Goal: Task Accomplishment & Management: Use online tool/utility

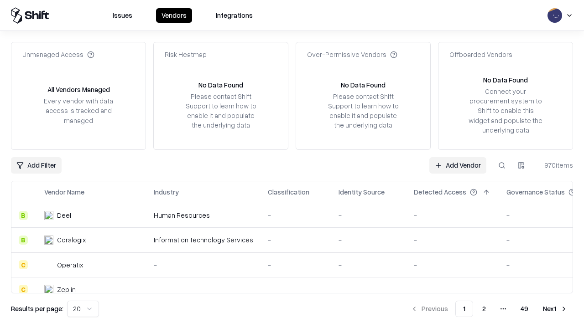
click at [457, 165] on link "Add Vendor" at bounding box center [457, 165] width 57 height 16
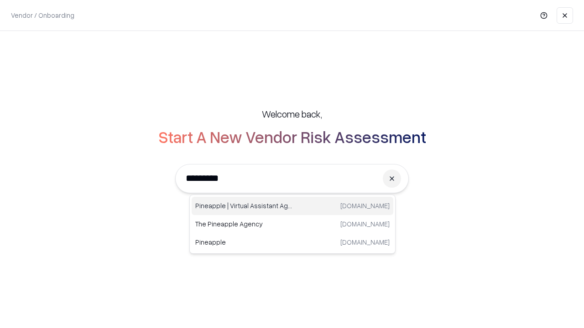
click at [292, 206] on div "Pineapple | Virtual Assistant Agency [DOMAIN_NAME]" at bounding box center [292, 206] width 202 height 18
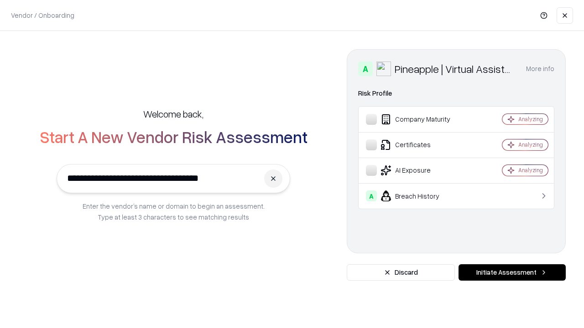
type input "**********"
click at [512, 273] on button "Initiate Assessment" at bounding box center [511, 272] width 107 height 16
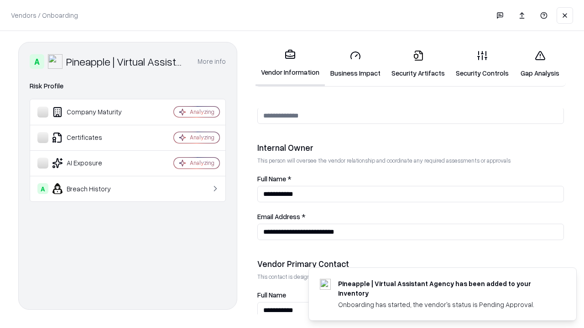
scroll to position [472, 0]
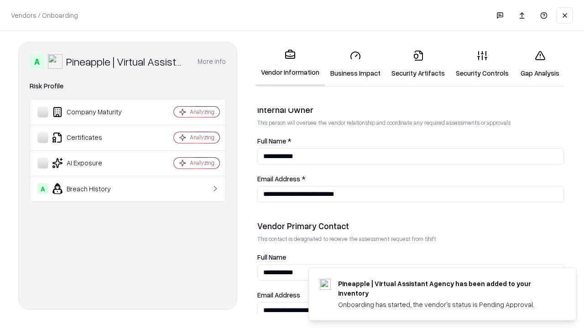
click at [355, 64] on link "Business Impact" at bounding box center [355, 64] width 61 height 42
click at [418, 64] on link "Security Artifacts" at bounding box center [418, 64] width 64 height 42
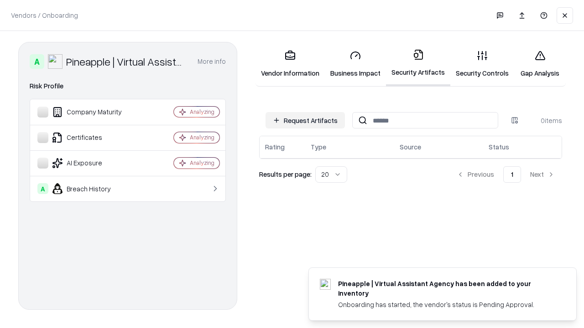
click at [305, 120] on button "Request Artifacts" at bounding box center [304, 120] width 79 height 16
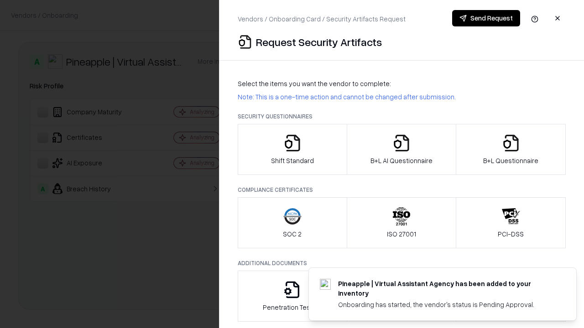
click at [292, 150] on icon "button" at bounding box center [292, 143] width 18 height 18
click at [486, 18] on button "Send Request" at bounding box center [486, 18] width 68 height 16
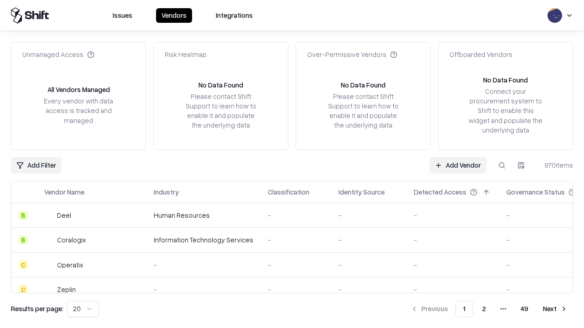
click at [502, 165] on button at bounding box center [501, 165] width 16 height 16
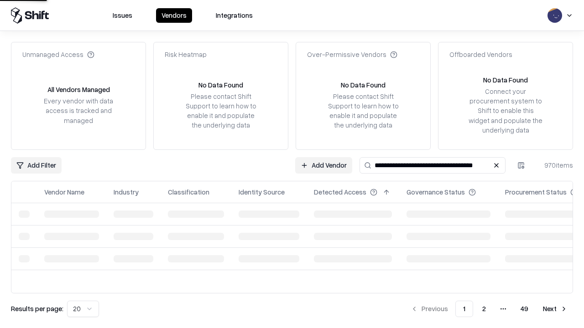
type input "**********"
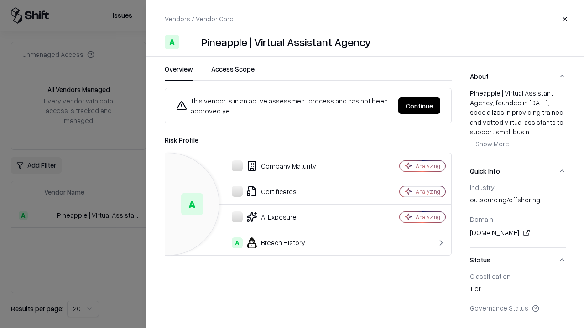
click at [419, 106] on button "Continue" at bounding box center [419, 106] width 42 height 16
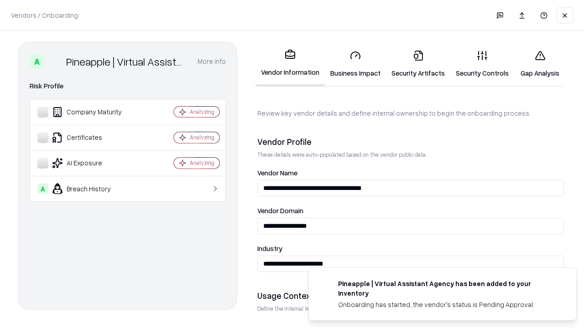
click at [418, 64] on link "Security Artifacts" at bounding box center [418, 64] width 64 height 42
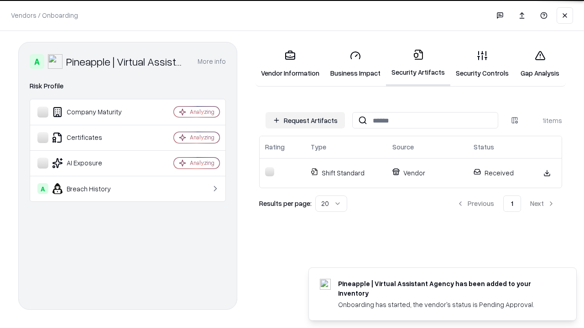
click at [482, 64] on link "Security Controls" at bounding box center [482, 64] width 64 height 42
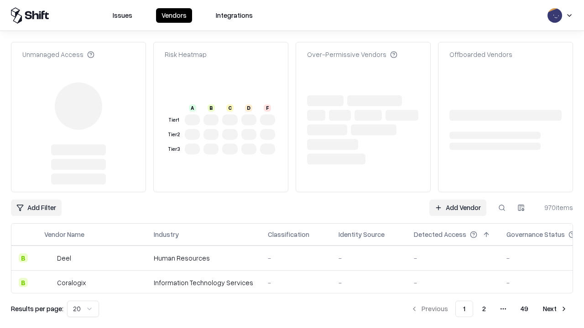
click at [457, 200] on link "Add Vendor" at bounding box center [457, 208] width 57 height 16
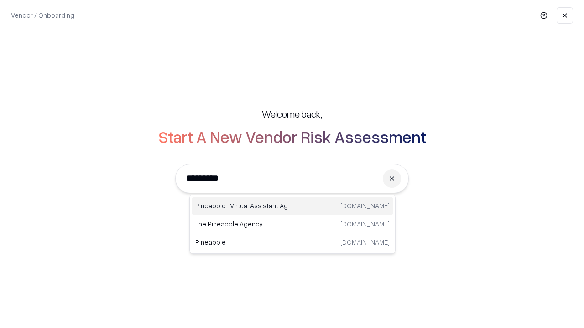
click at [292, 206] on div "Pineapple | Virtual Assistant Agency trypineapple.com" at bounding box center [292, 206] width 202 height 18
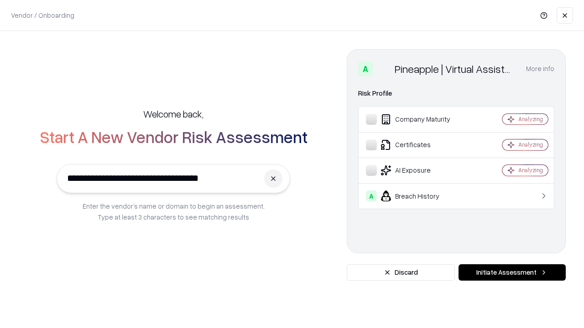
type input "**********"
click at [512, 273] on button "Initiate Assessment" at bounding box center [511, 272] width 107 height 16
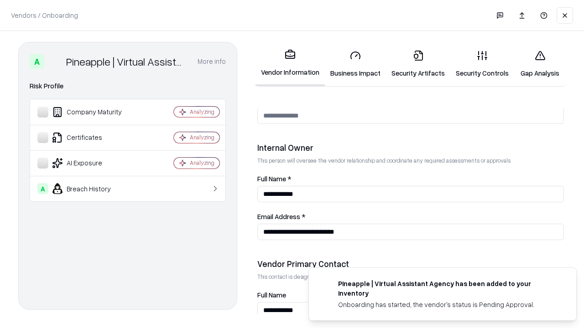
scroll to position [472, 0]
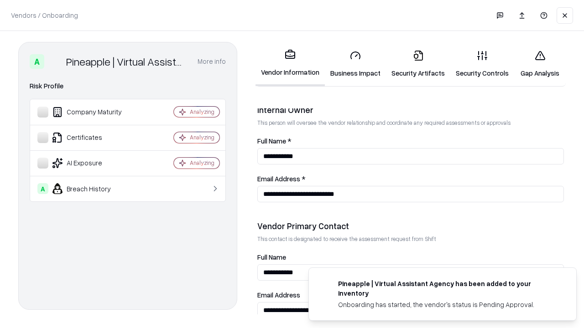
click at [539, 64] on link "Gap Analysis" at bounding box center [540, 64] width 52 height 42
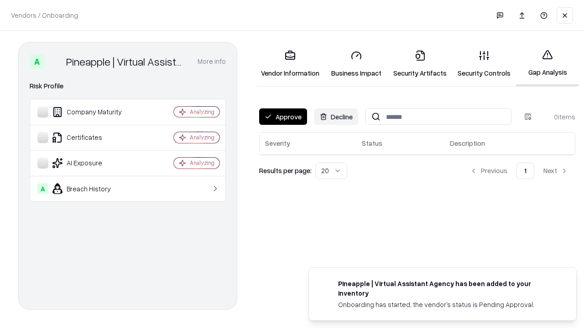
click at [283, 117] on button "Approve" at bounding box center [283, 117] width 48 height 16
